Goal: Task Accomplishment & Management: Use online tool/utility

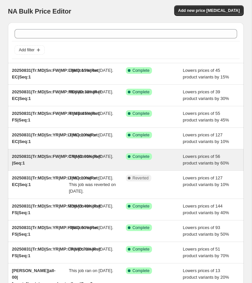
click at [86, 167] on div "This job ran on [DATE]." at bounding box center [97, 159] width 57 height 13
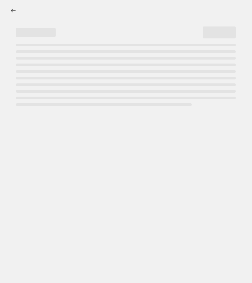
select select "percentage"
select select "collection"
select select "product_status"
select select "tag"
select select "not_equal"
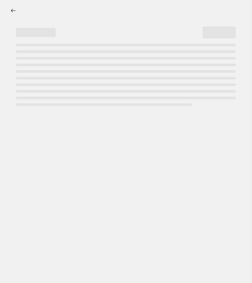
select select "tag"
select select "not_equal"
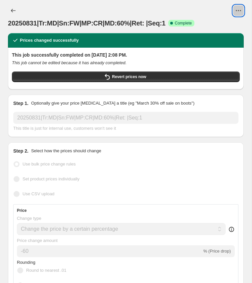
click at [241, 10] on icon "View actions for 20250831|Tr:MD|Sn:FW|MP:CR|MD:60%|Ret: |Seq:1" at bounding box center [238, 10] width 7 height 7
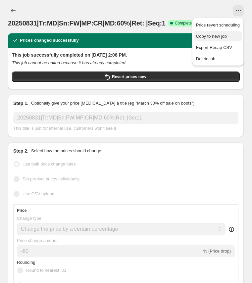
click at [218, 34] on span "Copy to new job" at bounding box center [211, 36] width 31 height 5
select select "percentage"
select select "collection"
select select "product_status"
select select "tag"
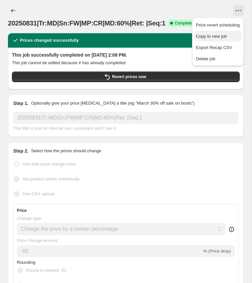
select select "not_equal"
select select "tag"
select select "not_equal"
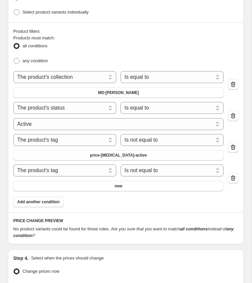
scroll to position [599, 0]
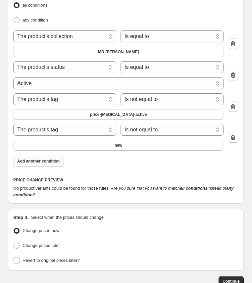
click at [47, 159] on span "Add another condition" at bounding box center [38, 161] width 42 height 5
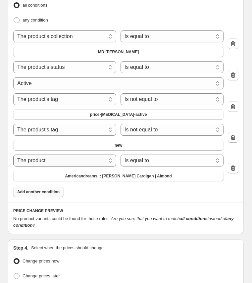
click at [83, 156] on select "The product The product's collection The product's tag The product's vendor The…" at bounding box center [64, 161] width 103 height 12
select select "tag"
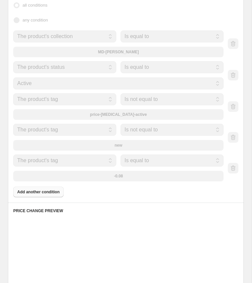
click at [146, 156] on select "Is equal to Is not equal to" at bounding box center [172, 161] width 103 height 12
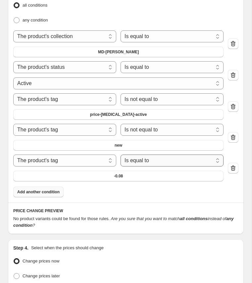
select select "not_equal"
click at [120, 174] on span "-0.08" at bounding box center [118, 176] width 9 height 5
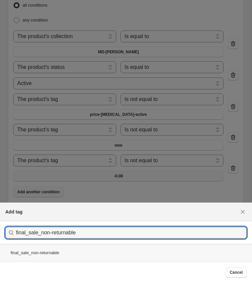
type input "final_sale_non-returnable"
click at [46, 253] on div "final_sale_non-returnable" at bounding box center [126, 253] width 252 height 18
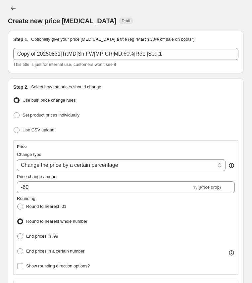
scroll to position [0, 0]
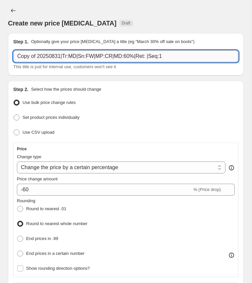
click at [73, 53] on input "Copy of 20250831|Tr:MD|Sn:FW|MP:CR|MD:60%|Ret: |Seq:1" at bounding box center [125, 56] width 225 height 12
paste input "20250831|Tr:HI|Sn:SS|MP:CR|MD:70%|Ret: FS"
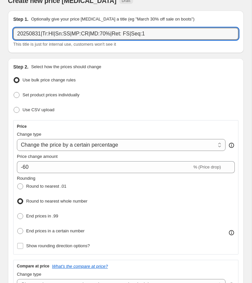
scroll to position [31, 0]
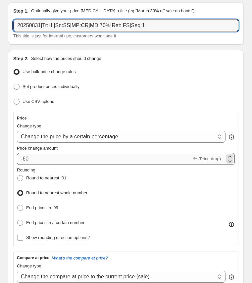
type input "20250831|Tr:HI|Sn:SS|MP:CR|MD:70%|Ret: FS|Seq:1"
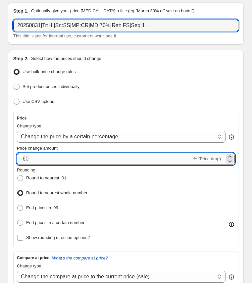
click at [26, 158] on input "-60" at bounding box center [104, 159] width 175 height 12
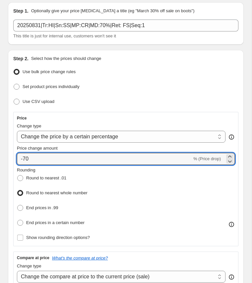
type input "-70"
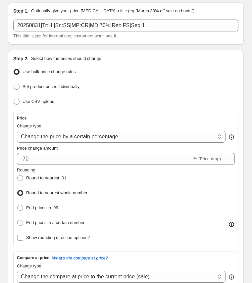
click at [121, 193] on div "Rounding Round to nearest .01 Round to nearest whole number End prices in .99 E…" at bounding box center [126, 197] width 218 height 61
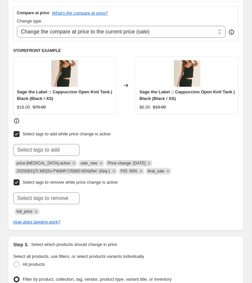
scroll to position [277, 0]
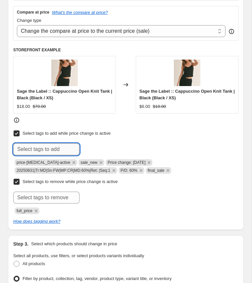
click at [62, 147] on input "text" at bounding box center [46, 149] width 66 height 12
paste input "20250831|Tr:HI|Sn:SS|MP:CR|MD:70%|Ret: FS|Seq:1"
type input "20250831|Tr:HI|Sn:SS|MP:CR|MD:70%|Ret: FS|Seq:1"
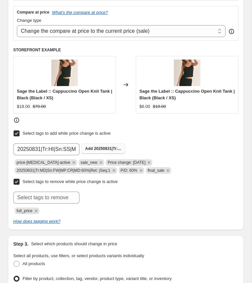
click at [95, 148] on span "20250831|Tr:..." at bounding box center [107, 148] width 27 height 5
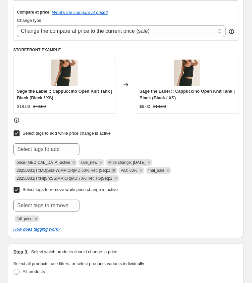
click at [117, 168] on icon "Remove 20250831|Tr:MD|Sn:FW|MP:CR|MD:60%|Ret: |Seq:1" at bounding box center [114, 171] width 6 height 6
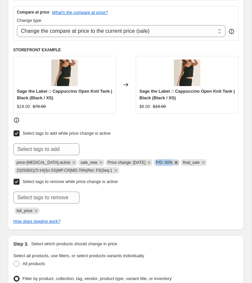
copy span "P/D: 60%"
drag, startPoint x: 154, startPoint y: 161, endPoint x: 175, endPoint y: 160, distance: 20.9
click at [175, 160] on span "P/D: 60%" at bounding box center [167, 162] width 26 height 7
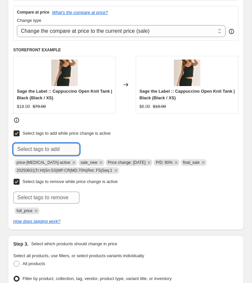
click at [57, 148] on input "text" at bounding box center [46, 149] width 66 height 12
paste input "P/D: 60%"
click at [31, 147] on input "P/D: 60%" at bounding box center [46, 149] width 66 height 12
type input "P/D: 70%"
click at [92, 146] on b "Add" at bounding box center [89, 148] width 8 height 5
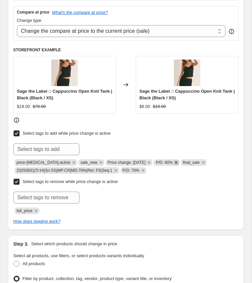
click at [176, 161] on icon "Remove P/D: 60%" at bounding box center [176, 162] width 3 height 3
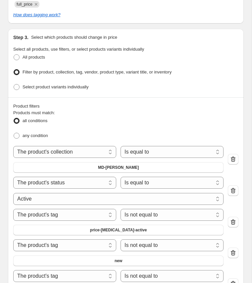
scroll to position [487, 0]
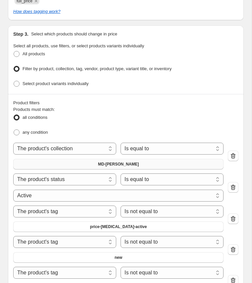
click at [115, 162] on span "MD-[PERSON_NAME]" at bounding box center [118, 164] width 41 height 5
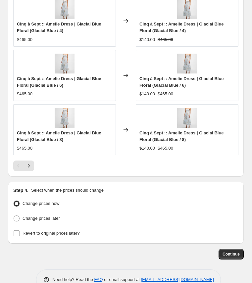
scroll to position [950, 0]
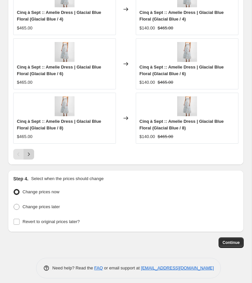
click at [26, 151] on icon "Next" at bounding box center [29, 154] width 7 height 7
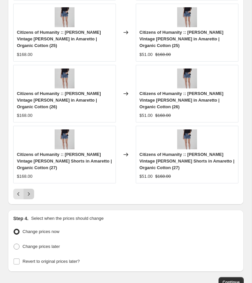
click at [26, 191] on icon "Next" at bounding box center [29, 194] width 7 height 7
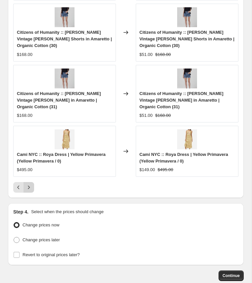
click at [31, 184] on icon "Next" at bounding box center [29, 187] width 7 height 7
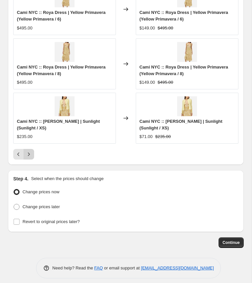
click at [31, 151] on icon "Next" at bounding box center [29, 154] width 7 height 7
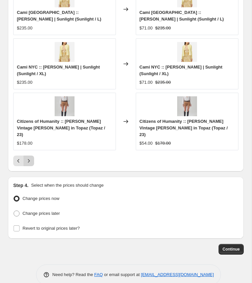
click at [31, 158] on icon "Next" at bounding box center [29, 161] width 7 height 7
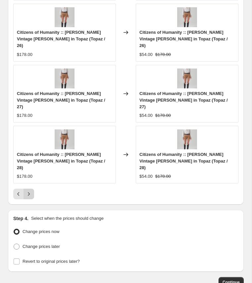
click at [31, 191] on icon "Next" at bounding box center [29, 194] width 7 height 7
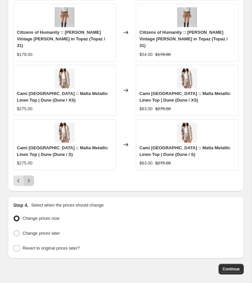
click at [31, 178] on icon "Next" at bounding box center [29, 181] width 7 height 7
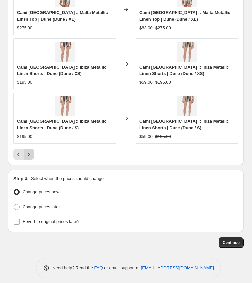
click at [31, 151] on icon "Next" at bounding box center [29, 154] width 7 height 7
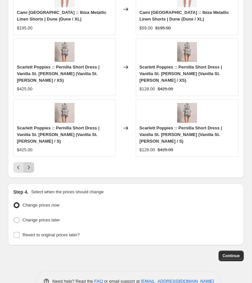
click at [31, 164] on icon "Next" at bounding box center [29, 167] width 7 height 7
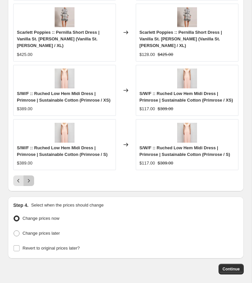
click at [30, 178] on icon "Next" at bounding box center [29, 181] width 7 height 7
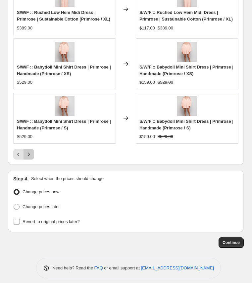
click at [30, 158] on icon "Next" at bounding box center [29, 154] width 7 height 7
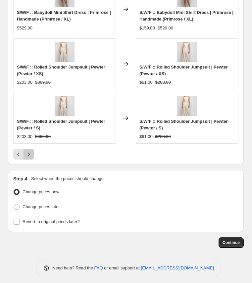
click at [30, 154] on button "Next" at bounding box center [29, 154] width 11 height 11
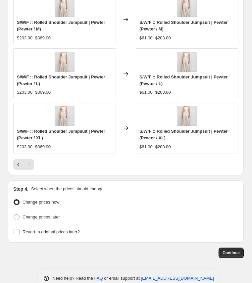
scroll to position [841, 0]
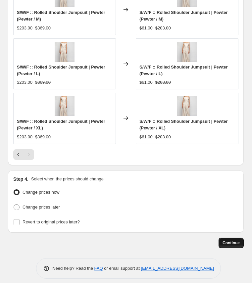
click at [227, 241] on button "Continue" at bounding box center [231, 243] width 25 height 11
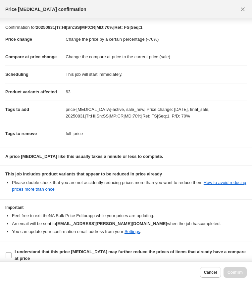
scroll to position [7, 0]
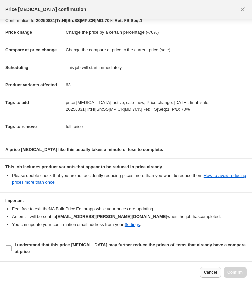
click at [210, 271] on span "Cancel" at bounding box center [210, 272] width 13 height 5
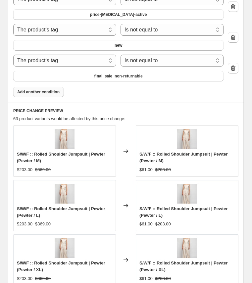
scroll to position [841, 0]
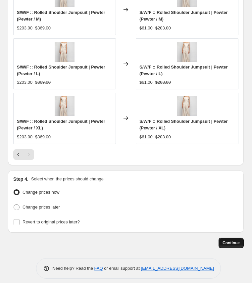
click at [234, 240] on span "Continue" at bounding box center [231, 242] width 17 height 5
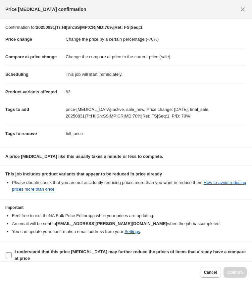
click at [222, 253] on b "I understand that this price [MEDICAL_DATA] may further reduce the prices of it…" at bounding box center [130, 255] width 231 height 12
click at [12, 253] on input "I understand that this price [MEDICAL_DATA] may further reduce the prices of it…" at bounding box center [9, 255] width 6 height 6
checkbox input "true"
click at [241, 273] on span "Confirm" at bounding box center [235, 272] width 15 height 5
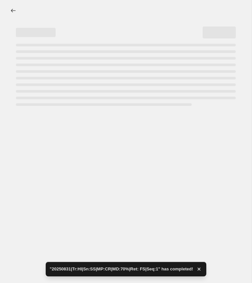
select select "percentage"
select select "collection"
select select "product_status"
select select "tag"
select select "not_equal"
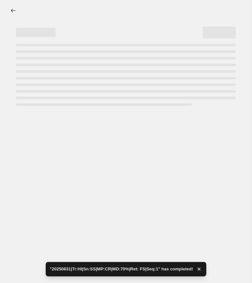
select select "tag"
select select "not_equal"
select select "tag"
select select "not_equal"
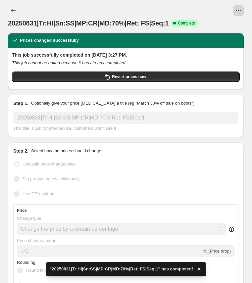
click at [240, 9] on icon "View actions for 20250831|Tr:HI|Sn:SS|MP:CR|MD:70%|Ret: FS|Seq:1" at bounding box center [238, 10] width 7 height 7
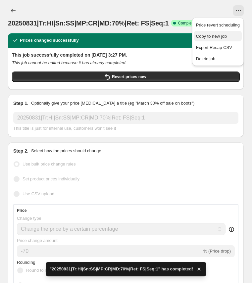
click at [218, 34] on span "Copy to new job" at bounding box center [211, 36] width 31 height 5
select select "percentage"
select select "collection"
select select "product_status"
select select "tag"
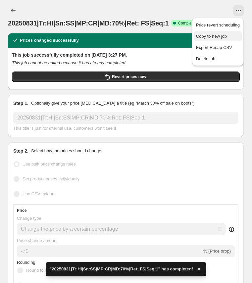
select select "not_equal"
select select "tag"
select select "not_equal"
select select "tag"
select select "not_equal"
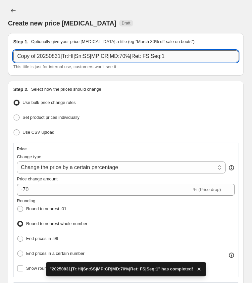
click at [60, 58] on input "Copy of 20250831|Tr:HI|Sn:SS|MP:CR|MD:70%|Ret: FS|Seq:1" at bounding box center [125, 56] width 225 height 12
paste input "20250831|Tr:HI|Sn:SS|MP:HI|MD:5"
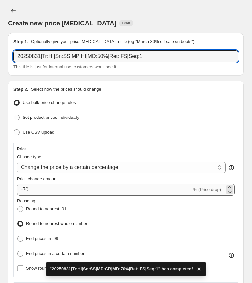
type input "20250831|Tr:HI|Sn:SS|MP:HI|MD:50%|Ret: FS|Seq:1"
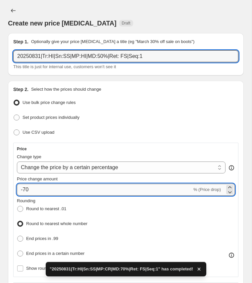
click at [26, 187] on input "-70" at bounding box center [104, 190] width 175 height 12
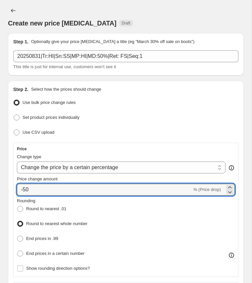
type input "-50"
click at [98, 199] on div "Rounding Round to nearest .01 Round to nearest whole number End prices in .99 E…" at bounding box center [126, 228] width 218 height 61
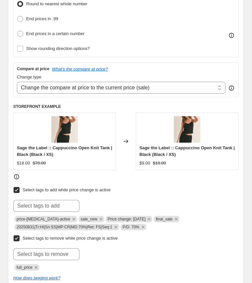
scroll to position [234, 0]
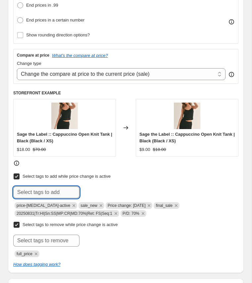
click at [56, 188] on input "text" at bounding box center [46, 192] width 66 height 12
paste input "20250831|Tr:HI|Sn:SS|MP:HI|MD:50%|Ret: FS|Seq:1"
type input "20250831|Tr:HI|Sn:SS|MP:HI|MD:50%|Ret: FS|Seq:1"
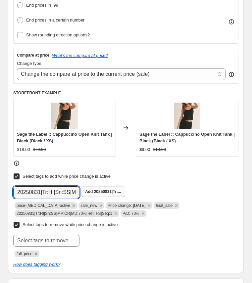
click at [103, 189] on span "20250831|Tr:..." at bounding box center [107, 191] width 27 height 5
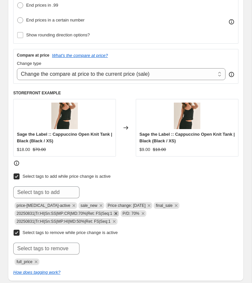
click at [117, 212] on icon "Remove 20250831|Tr:HI|Sn:SS|MP:CR|MD:70%|Ret: FS|Seq:1" at bounding box center [116, 213] width 3 height 3
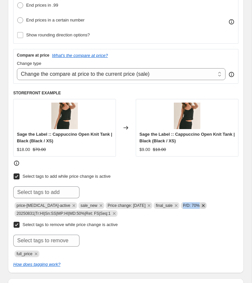
copy span "P/D: 70%"
drag, startPoint x: 183, startPoint y: 202, endPoint x: 201, endPoint y: 203, distance: 18.6
click at [201, 203] on span "P/D: 70%" at bounding box center [194, 205] width 26 height 7
click at [62, 188] on input "text" at bounding box center [46, 192] width 66 height 12
paste input "P/D: 70%"
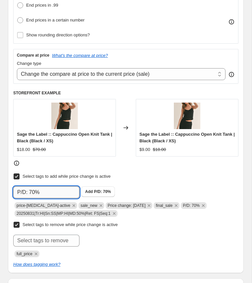
click at [31, 189] on input "P/D: 70%" at bounding box center [46, 192] width 66 height 12
type input "P/D: 50%"
click at [96, 189] on span "P/D: 50%" at bounding box center [102, 191] width 17 height 5
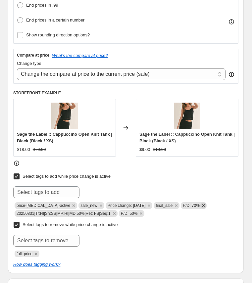
click at [205, 204] on icon "Remove P/D: 70%" at bounding box center [203, 206] width 6 height 6
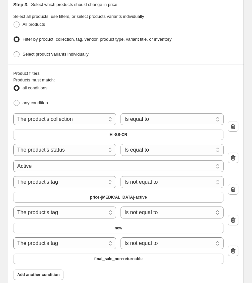
scroll to position [524, 0]
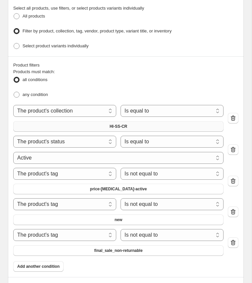
click at [120, 124] on span "HI-SS-CR" at bounding box center [119, 126] width 18 height 5
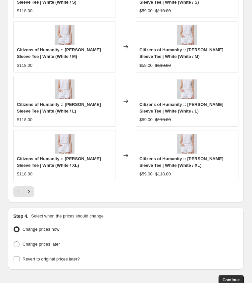
scroll to position [950, 0]
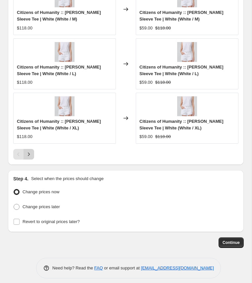
click at [29, 153] on icon "Next" at bounding box center [29, 155] width 2 height 4
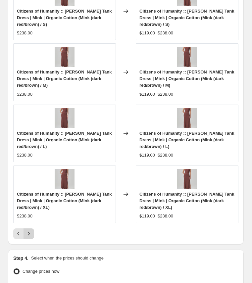
scroll to position [956, 0]
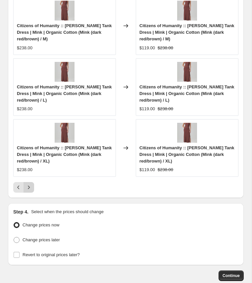
click at [30, 184] on icon "Next" at bounding box center [29, 187] width 7 height 7
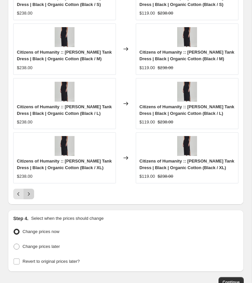
scroll to position [950, 0]
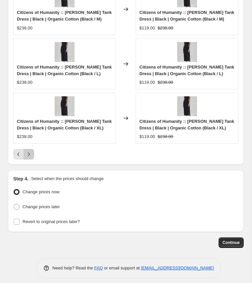
click at [27, 151] on icon "Next" at bounding box center [29, 154] width 7 height 7
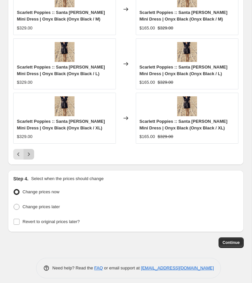
click at [27, 151] on icon "Next" at bounding box center [29, 154] width 7 height 7
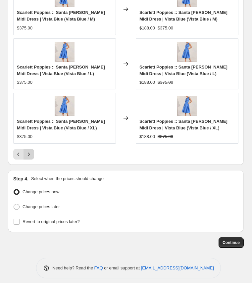
click at [27, 151] on icon "Next" at bounding box center [29, 154] width 7 height 7
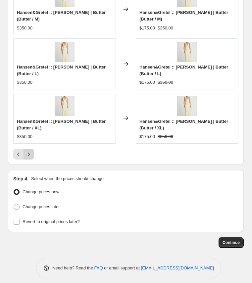
click at [27, 151] on icon "Next" at bounding box center [29, 154] width 7 height 7
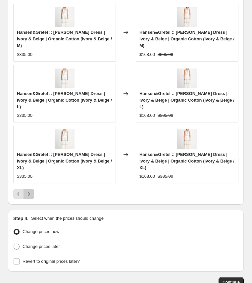
click at [27, 191] on icon "Next" at bounding box center [29, 194] width 7 height 7
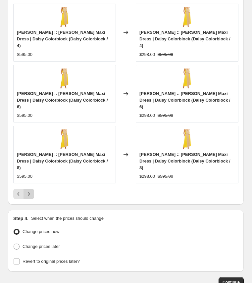
click at [27, 191] on icon "Next" at bounding box center [29, 194] width 7 height 7
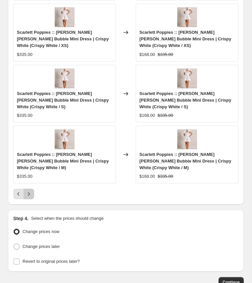
click at [27, 191] on icon "Next" at bounding box center [29, 194] width 7 height 7
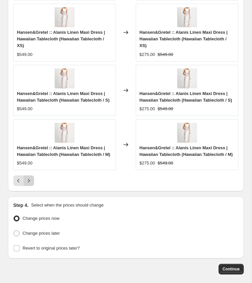
click at [30, 178] on icon "Next" at bounding box center [29, 181] width 7 height 7
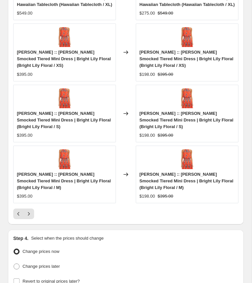
scroll to position [956, 0]
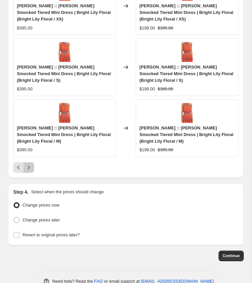
click at [30, 171] on icon "Next" at bounding box center [29, 167] width 7 height 7
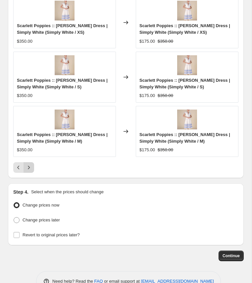
click at [29, 165] on icon "Next" at bounding box center [29, 167] width 7 height 7
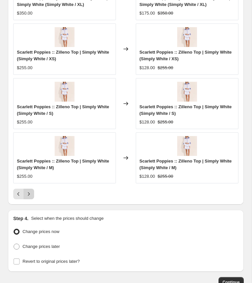
scroll to position [950, 0]
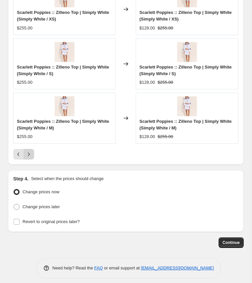
click at [28, 152] on icon "Next" at bounding box center [29, 154] width 7 height 7
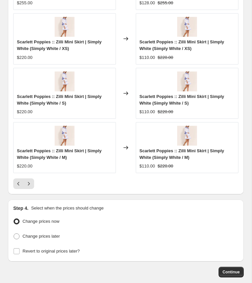
scroll to position [926, 0]
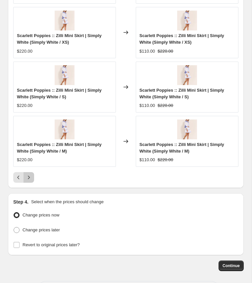
click at [29, 175] on icon "Next" at bounding box center [29, 177] width 7 height 7
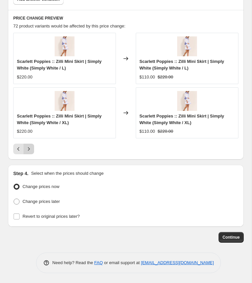
scroll to position [786, 0]
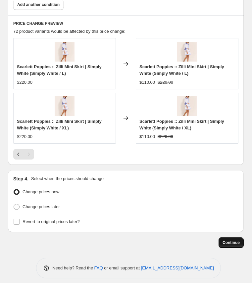
click at [227, 240] on span "Continue" at bounding box center [231, 242] width 17 height 5
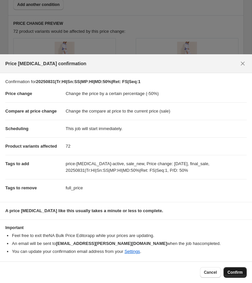
click at [236, 274] on span "Confirm" at bounding box center [235, 272] width 15 height 5
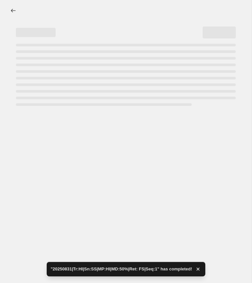
select select "percentage"
select select "collection"
select select "product_status"
select select "tag"
select select "not_equal"
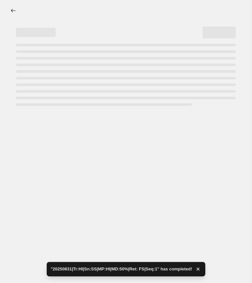
select select "tag"
select select "not_equal"
select select "tag"
select select "not_equal"
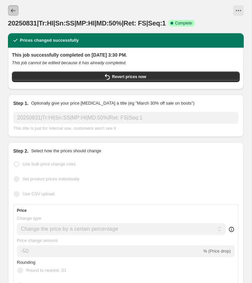
click at [13, 10] on icon "Price change jobs" at bounding box center [13, 10] width 7 height 7
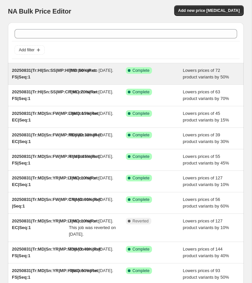
click at [51, 71] on span "20250831|Tr:HI|Sn:SS|MP:HI|MD:50%|Ret: FS|Seq:1" at bounding box center [54, 74] width 85 height 12
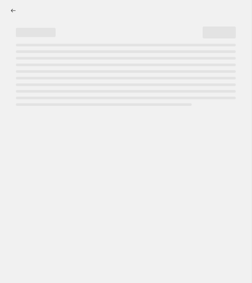
select select "percentage"
select select "collection"
select select "product_status"
select select "tag"
select select "not_equal"
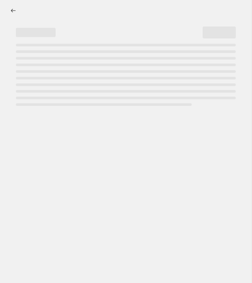
select select "tag"
select select "not_equal"
select select "tag"
select select "not_equal"
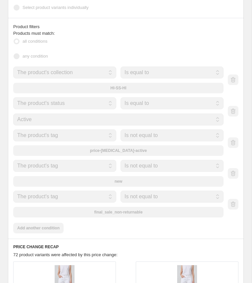
scroll to position [650, 0]
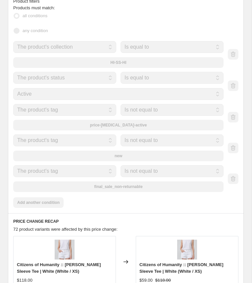
drag, startPoint x: 146, startPoint y: 183, endPoint x: 95, endPoint y: 181, distance: 51.0
click at [95, 182] on div "final_sale_non-returnable" at bounding box center [118, 187] width 210 height 11
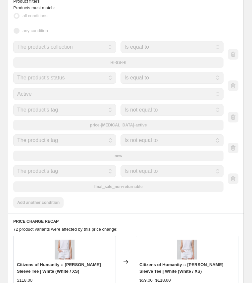
click at [95, 182] on div "final_sale_non-returnable" at bounding box center [118, 187] width 210 height 11
click at [108, 206] on div "Product filters Products must match: all conditions any condition The product T…" at bounding box center [126, 102] width 236 height 221
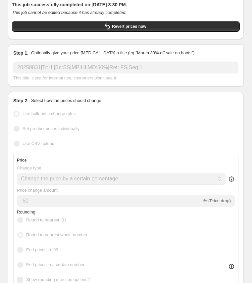
scroll to position [0, 0]
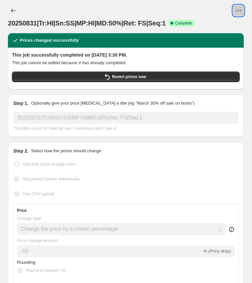
click at [239, 12] on icon "View actions for 20250831|Tr:HI|Sn:SS|MP:HI|MD:50%|Ret: FS|Seq:1" at bounding box center [238, 10] width 7 height 7
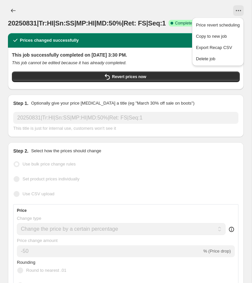
click at [208, 7] on div at bounding box center [136, 10] width 213 height 11
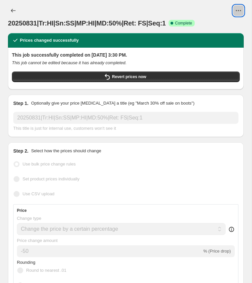
click at [240, 13] on icon "View actions for 20250831|Tr:HI|Sn:SS|MP:HI|MD:50%|Ret: FS|Seq:1" at bounding box center [238, 10] width 7 height 7
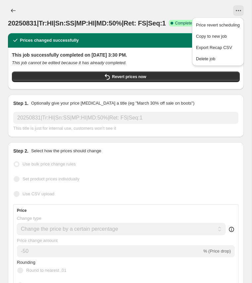
click at [79, 125] on div "20250831|Tr:HI|Sn:SS|MP:HI|MD:50%|Ret: FS|Seq:1 This title is just for internal…" at bounding box center [125, 122] width 225 height 20
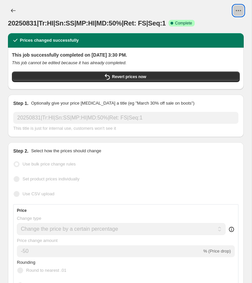
click at [239, 9] on icon "View actions for 20250831|Tr:HI|Sn:SS|MP:HI|MD:50%|Ret: FS|Seq:1" at bounding box center [238, 10] width 7 height 7
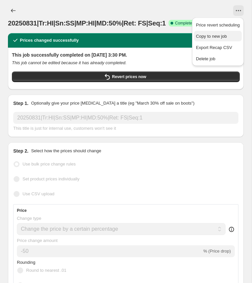
click at [212, 37] on span "Copy to new job" at bounding box center [211, 36] width 31 height 5
select select "percentage"
select select "collection"
select select "product_status"
select select "tag"
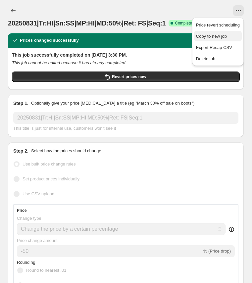
select select "not_equal"
select select "tag"
select select "not_equal"
select select "tag"
select select "not_equal"
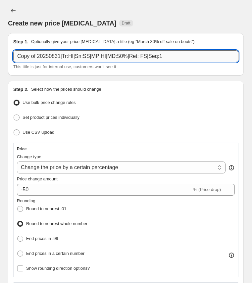
click at [103, 58] on input "Copy of 20250831|Tr:HI|Sn:SS|MP:HI|MD:50%|Ret: FS|Seq:1" at bounding box center [125, 56] width 225 height 12
paste input "20250831|Tr:HI|Sn:YR|MP:HI-Bodysuits|MD:55"
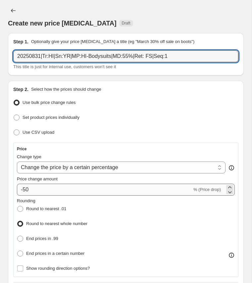
type input "20250831|Tr:HI|Sn:YR|MP:HI-Bodysuits|MD:55%|Ret: FS|Seq:1"
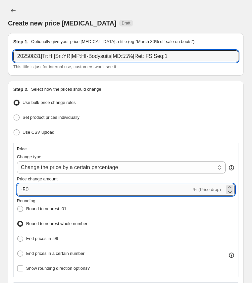
click at [41, 190] on input "-50" at bounding box center [104, 190] width 175 height 12
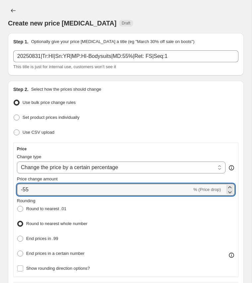
type input "-55"
click at [127, 210] on div "Rounding Round to nearest .01 Round to nearest whole number End prices in .99 E…" at bounding box center [126, 228] width 218 height 61
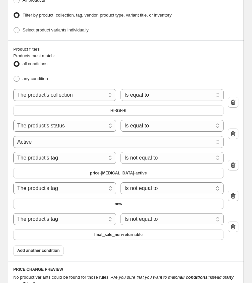
scroll to position [542, 0]
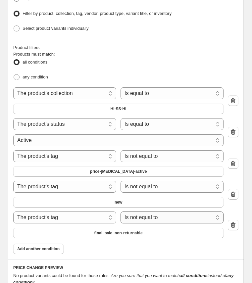
click at [139, 215] on select "Is equal to Is not equal to" at bounding box center [172, 218] width 103 height 12
select select "equal"
click at [117, 106] on span "HI-SS-HI" at bounding box center [119, 108] width 16 height 5
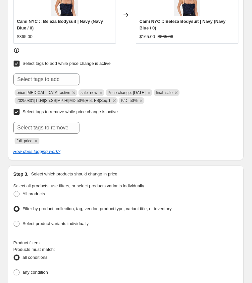
scroll to position [341, 0]
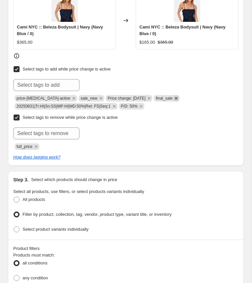
click at [177, 95] on icon "Remove final_sale" at bounding box center [176, 98] width 6 height 6
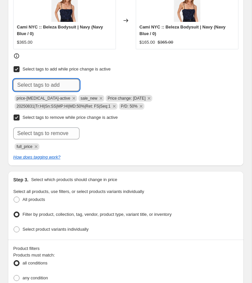
click at [57, 83] on input "text" at bounding box center [46, 85] width 66 height 12
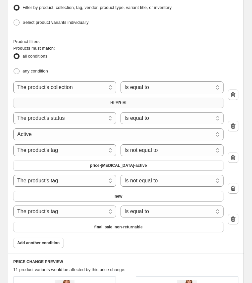
scroll to position [554, 0]
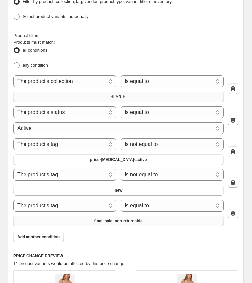
drag, startPoint x: 147, startPoint y: 219, endPoint x: 112, endPoint y: 219, distance: 34.8
click at [112, 219] on button "final_sale_non-returnable" at bounding box center [118, 221] width 210 height 11
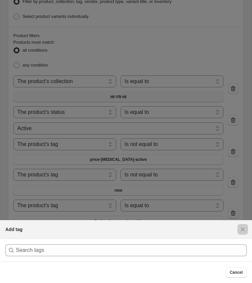
click at [108, 188] on div at bounding box center [126, 141] width 252 height 283
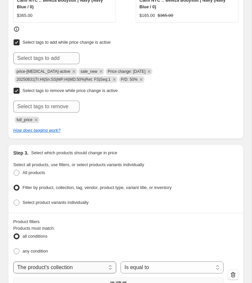
scroll to position [358, 0]
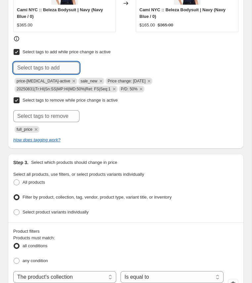
click at [54, 65] on input "text" at bounding box center [46, 68] width 66 height 12
type input "final_sale_non-returnable"
click at [95, 65] on span "final_sale_n..." at bounding box center [107, 67] width 26 height 5
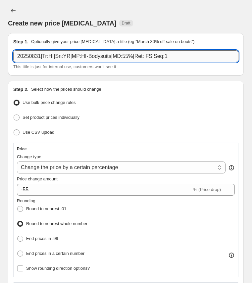
click at [65, 59] on input "20250831|Tr:HI|Sn:YR|MP:HI-Bodysuits|MD:55%|Ret: FS|Seq:1" at bounding box center [125, 56] width 225 height 12
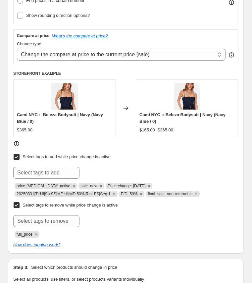
scroll to position [264, 0]
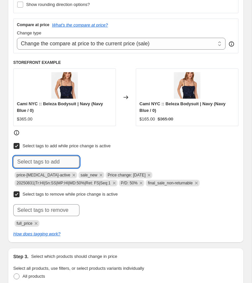
click at [55, 156] on input "text" at bounding box center [46, 162] width 66 height 12
paste input "20250831|Tr:HI|Sn:YR|MP:HI-Bodysuits|MD:55%|Ret: FS|Seq:1"
type input "20250831|Tr:HI|Sn:YR|MP:HI-Bodysuits|MD:55%|Ret: FS|Seq:1"
click at [100, 159] on span "20250831|Tr:..." at bounding box center [107, 161] width 27 height 5
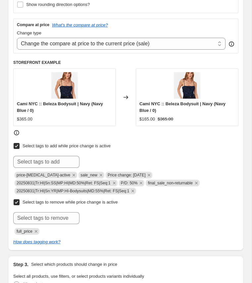
scroll to position [0, 0]
click at [117, 180] on icon "Remove 20250831|Tr:HI|Sn:SS|MP:HI|MD:50%|Ret: FS|Seq:1" at bounding box center [114, 183] width 6 height 6
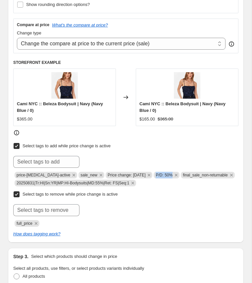
copy span "P/D: 50%"
drag, startPoint x: 154, startPoint y: 173, endPoint x: 171, endPoint y: 172, distance: 16.9
click at [171, 173] on span "P/D: 50%" at bounding box center [164, 175] width 17 height 5
click at [61, 160] on input "text" at bounding box center [46, 162] width 66 height 12
paste input "P/D: 50%"
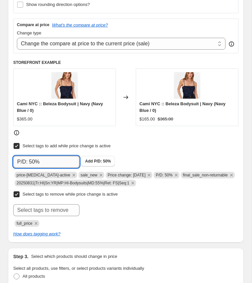
click at [35, 161] on input "P/D: 50%" at bounding box center [46, 162] width 66 height 12
type input "P/D: 55%"
click at [92, 159] on b "Add" at bounding box center [89, 161] width 8 height 5
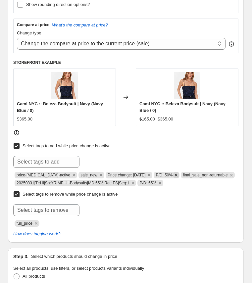
click at [176, 172] on icon "Remove P/D: 50%" at bounding box center [176, 175] width 6 height 6
click at [169, 205] on div at bounding box center [125, 210] width 225 height 12
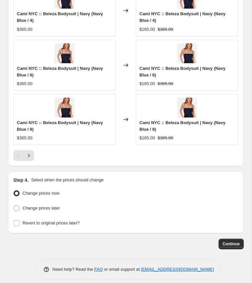
scroll to position [950, 0]
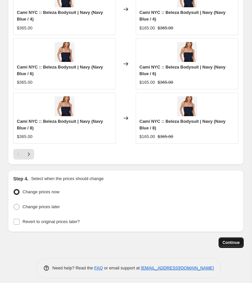
click at [229, 240] on span "Continue" at bounding box center [231, 242] width 17 height 5
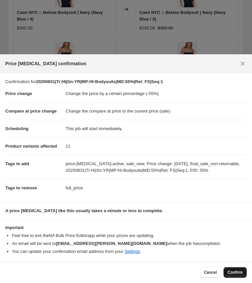
click at [235, 274] on span "Confirm" at bounding box center [235, 272] width 15 height 5
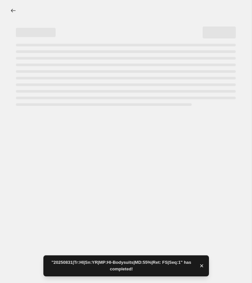
select select "percentage"
select select "collection"
select select "product_status"
select select "tag"
select select "not_equal"
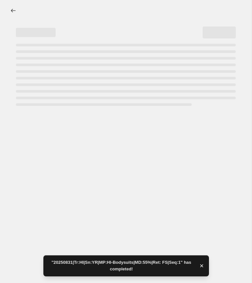
select select "tag"
select select "not_equal"
select select "tag"
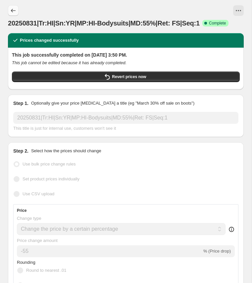
click at [15, 10] on icon "Price change jobs" at bounding box center [13, 10] width 7 height 7
